Goal: Find specific page/section: Find specific page/section

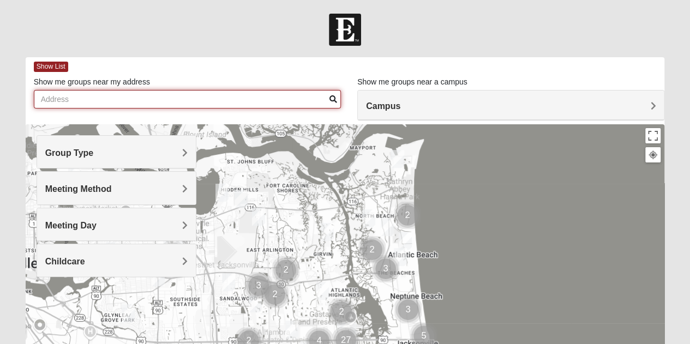
click at [85, 98] on input "Show me groups near my address" at bounding box center [187, 99] width 307 height 19
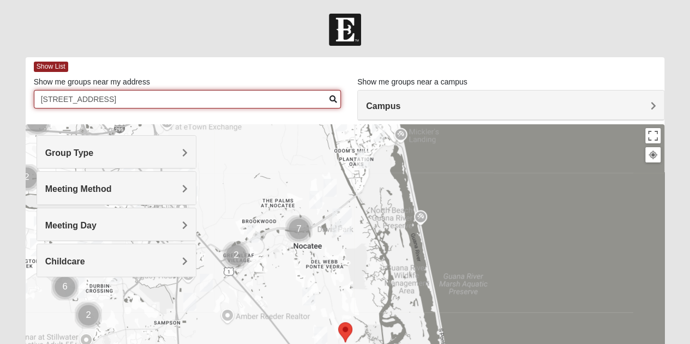
scroll to position [55, 0]
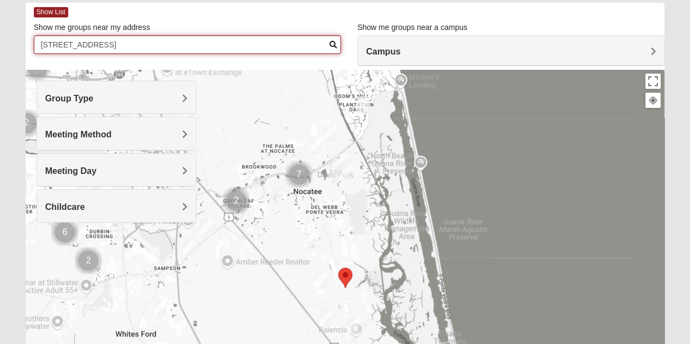
type input "[STREET_ADDRESS]"
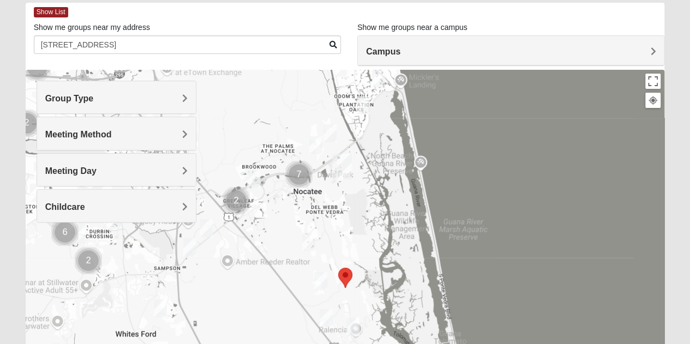
click at [346, 273] on img "Selected Address" at bounding box center [345, 277] width 23 height 29
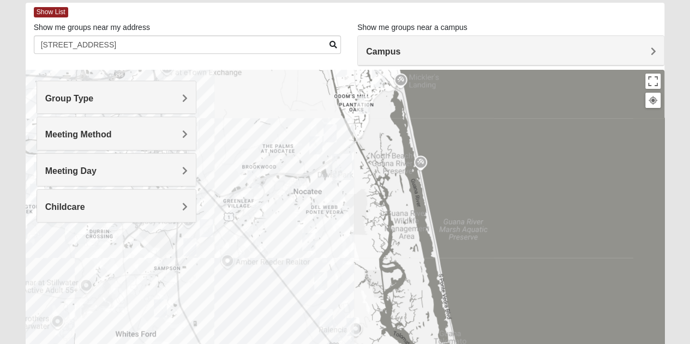
click at [346, 274] on div at bounding box center [345, 288] width 639 height 436
click at [345, 274] on div at bounding box center [345, 288] width 639 height 436
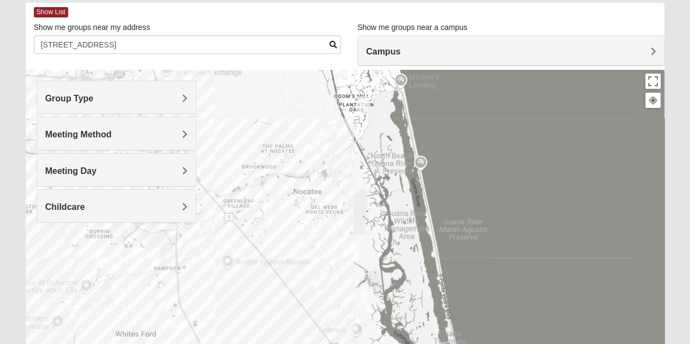
click at [345, 274] on div at bounding box center [345, 288] width 639 height 436
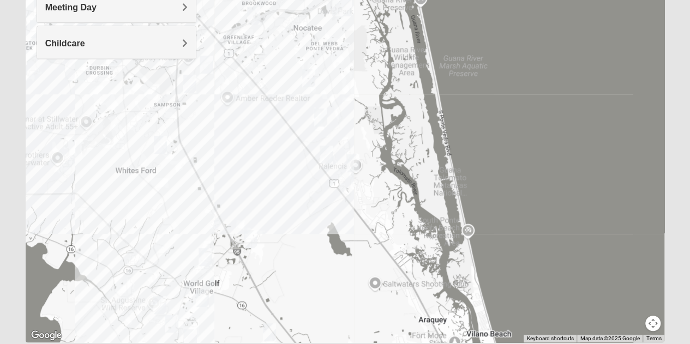
click at [323, 116] on img "Mens Mountford 32081" at bounding box center [321, 117] width 22 height 27
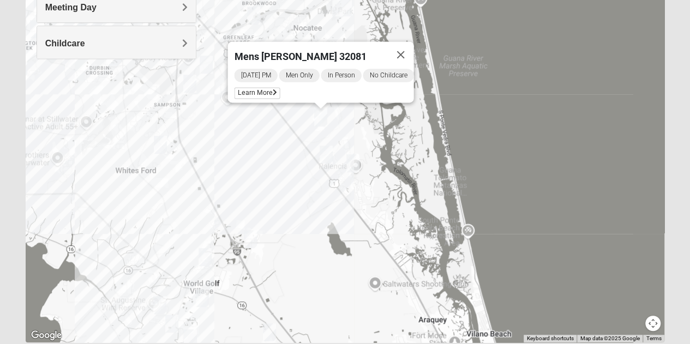
click at [326, 150] on img "Mixed Gerville-Reache 32095" at bounding box center [326, 154] width 22 height 27
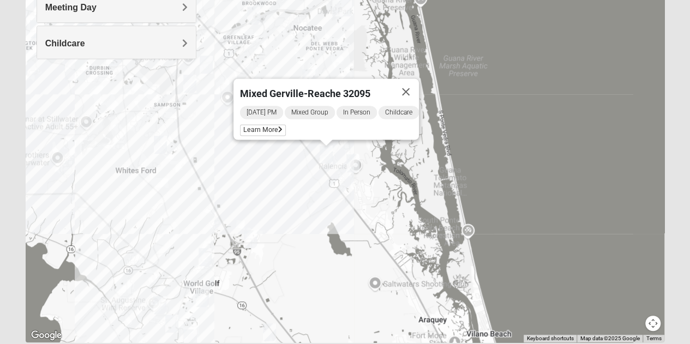
click at [353, 162] on img "Mens Holtz 32095" at bounding box center [353, 163] width 22 height 27
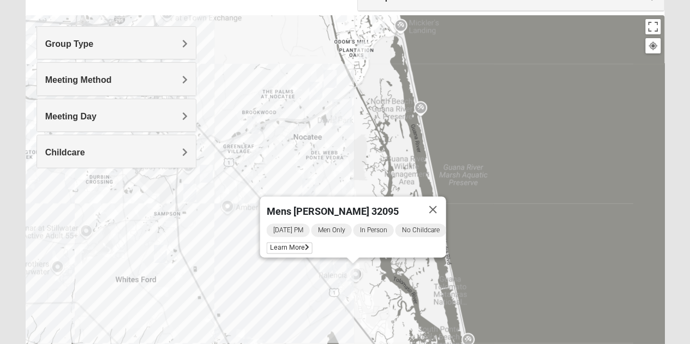
scroll to position [55, 0]
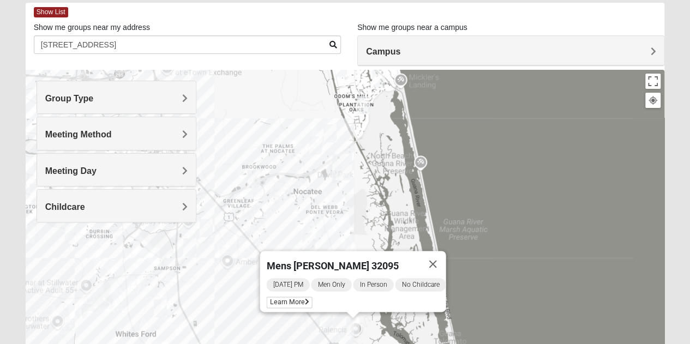
click at [162, 98] on h4 "Group Type" at bounding box center [116, 98] width 142 height 10
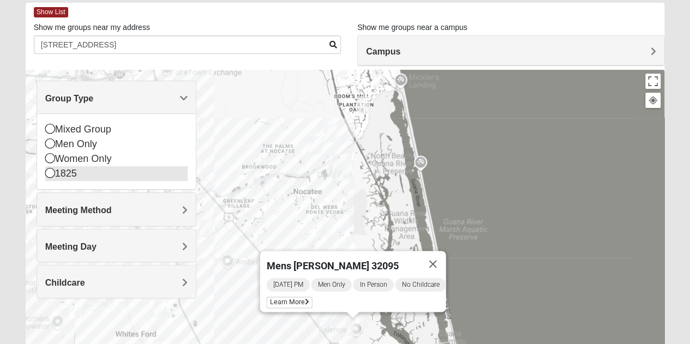
click at [50, 172] on icon at bounding box center [50, 173] width 10 height 10
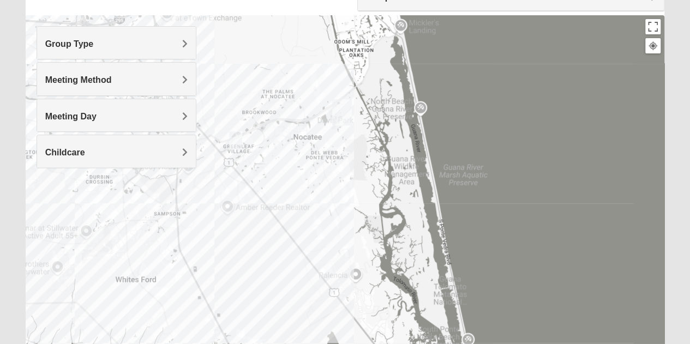
scroll to position [164, 0]
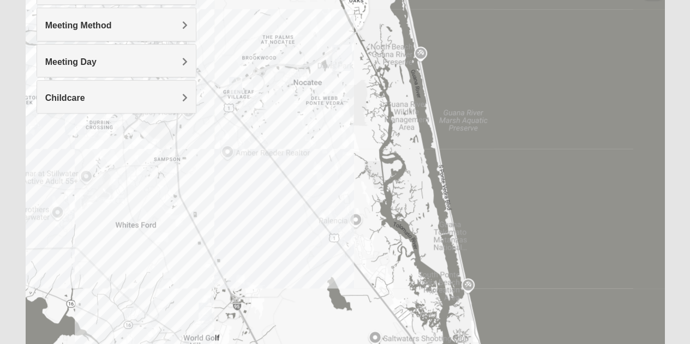
click at [234, 87] on img "1825 Mixed Brown 32081" at bounding box center [236, 85] width 22 height 27
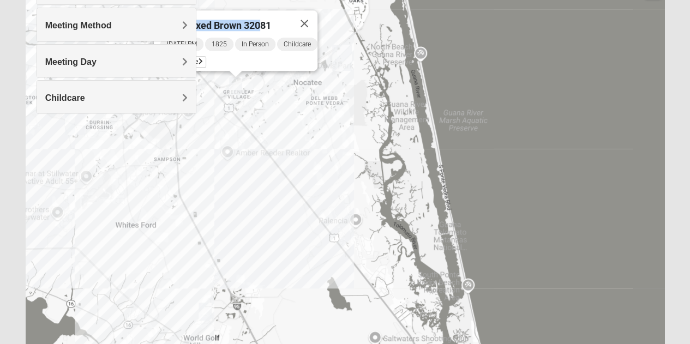
drag, startPoint x: 254, startPoint y: 10, endPoint x: 325, endPoint y: 21, distance: 71.7
click at [325, 21] on div "1825 Mixed Brown 32081 [DATE] PM 1825 In Person Childcare Learn More" at bounding box center [345, 179] width 639 height 436
click at [257, 20] on span "1825 Mixed Brown 32081" at bounding box center [215, 25] width 111 height 11
drag, startPoint x: 283, startPoint y: 63, endPoint x: 317, endPoint y: 68, distance: 33.7
click at [317, 68] on div "[DATE] PM 1825 In Person Childcare Learn More" at bounding box center [238, 54] width 157 height 34
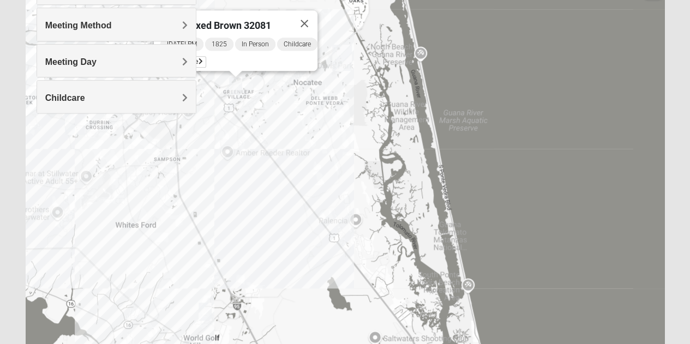
click at [194, 40] on div "Meeting Method In Person Online Hybrid" at bounding box center [117, 24] width 160 height 33
click at [3, 151] on form "Log In Find A Group Error Show List Loading Groups" at bounding box center [345, 143] width 690 height 587
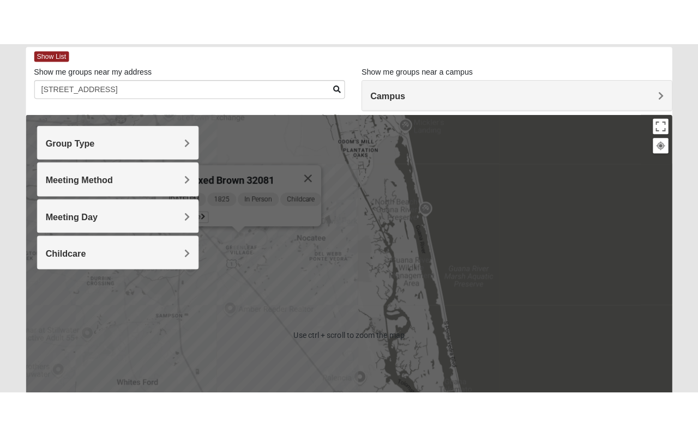
scroll to position [109, 0]
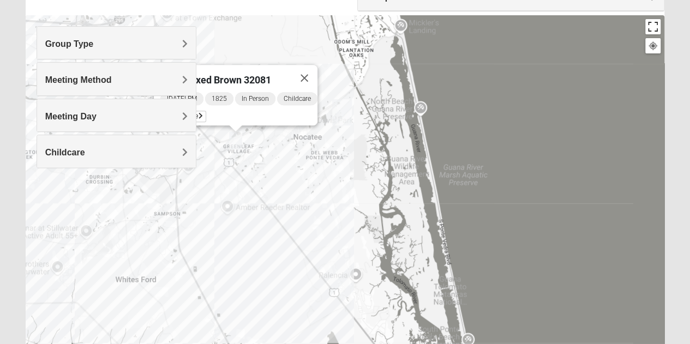
click at [654, 28] on button "Toggle fullscreen view" at bounding box center [652, 26] width 15 height 15
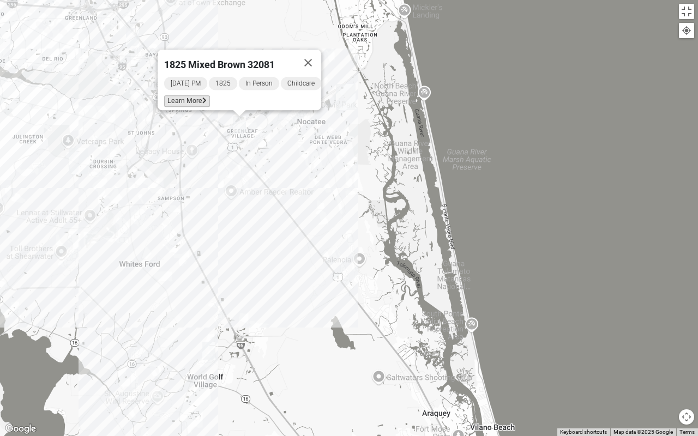
click at [194, 98] on span "Learn More" at bounding box center [187, 100] width 46 height 11
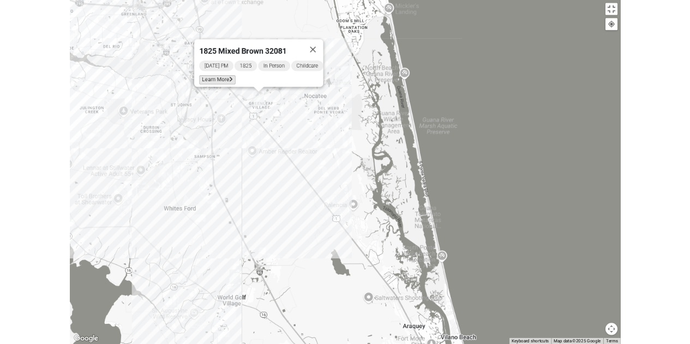
scroll to position [61, 0]
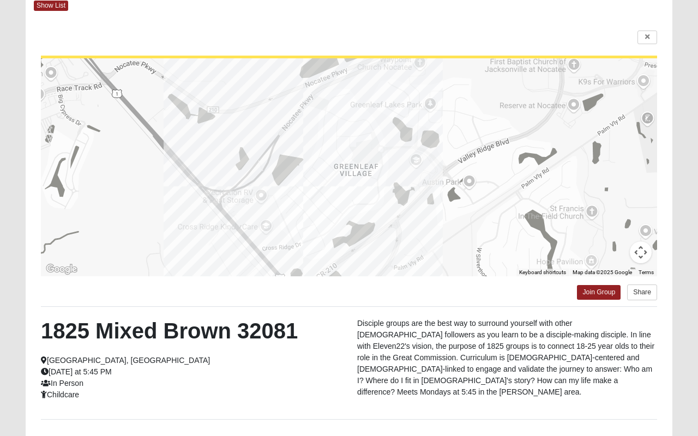
click at [647, 38] on html "Log In Find A Group Error Show List Loading Groups" at bounding box center [349, 233] width 698 height 588
click at [323, 22] on html "Log In Find A Group Error Show List Loading Groups" at bounding box center [349, 233] width 698 height 588
click at [348, 101] on html "Log In Find A Group Error Show List Loading Groups" at bounding box center [349, 233] width 698 height 588
